Goal: Task Accomplishment & Management: Use online tool/utility

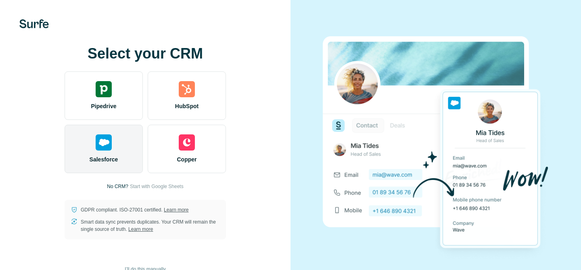
click at [111, 146] on div "Salesforce" at bounding box center [104, 149] width 78 height 48
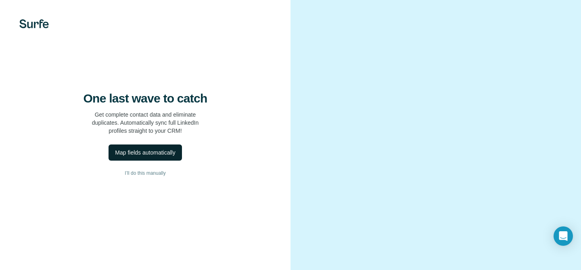
click at [148, 157] on div "Map fields automatically" at bounding box center [145, 152] width 60 height 8
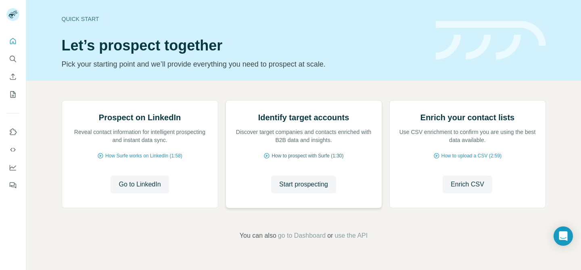
scroll to position [77, 0]
click at [147, 189] on span "Go to LinkedIn" at bounding box center [140, 185] width 42 height 10
drag, startPoint x: 15, startPoint y: 44, endPoint x: 39, endPoint y: 53, distance: 25.2
click at [38, 52] on div "Quick start Let’s prospect together Pick your starting point and we’ll provide …" at bounding box center [290, 135] width 581 height 270
click at [12, 135] on icon "Use Surfe on LinkedIn" at bounding box center [13, 131] width 7 height 6
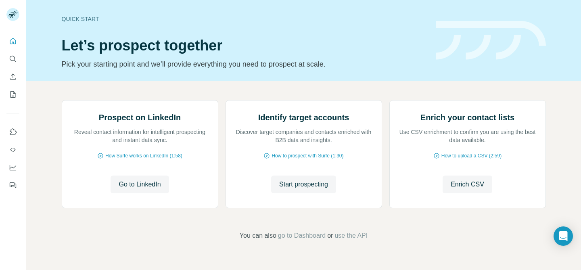
scroll to position [0, 0]
click at [13, 40] on icon "Quick start" at bounding box center [13, 41] width 8 height 8
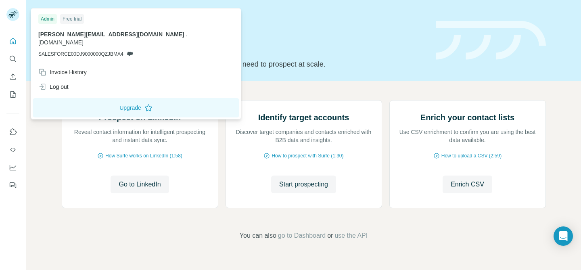
click at [14, 13] on rect at bounding box center [12, 14] width 13 height 13
click at [166, 191] on div "Prospect on LinkedIn Reveal contact information for intelligent prospecting and…" at bounding box center [140, 153] width 156 height 107
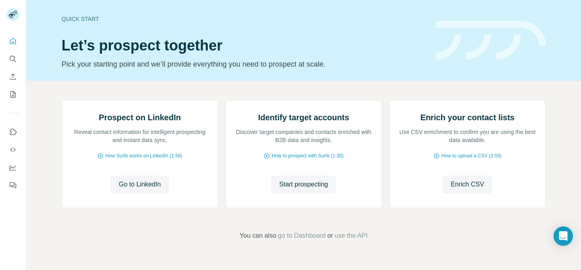
click at [74, 17] on div "Quick start" at bounding box center [244, 19] width 364 height 8
click at [12, 44] on icon "Quick start" at bounding box center [13, 41] width 6 height 6
click at [13, 63] on icon "Search" at bounding box center [13, 59] width 8 height 8
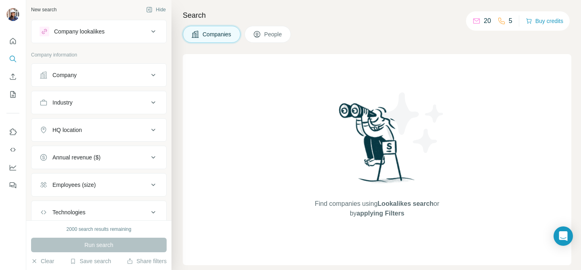
scroll to position [0, 0]
click at [78, 79] on div "Company" at bounding box center [94, 76] width 109 height 8
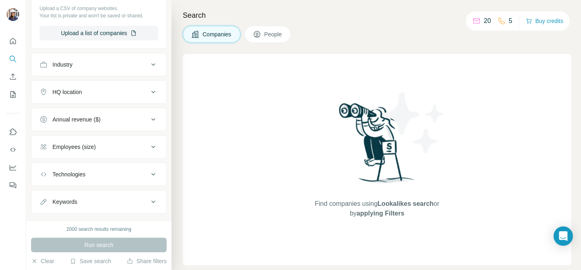
scroll to position [152, 0]
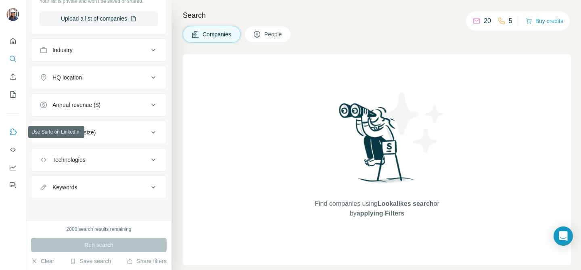
click at [12, 134] on icon "Use Surfe on LinkedIn" at bounding box center [13, 131] width 7 height 6
click at [11, 146] on icon "Use Surfe API" at bounding box center [13, 150] width 8 height 8
